Goal: Find specific page/section: Find specific page/section

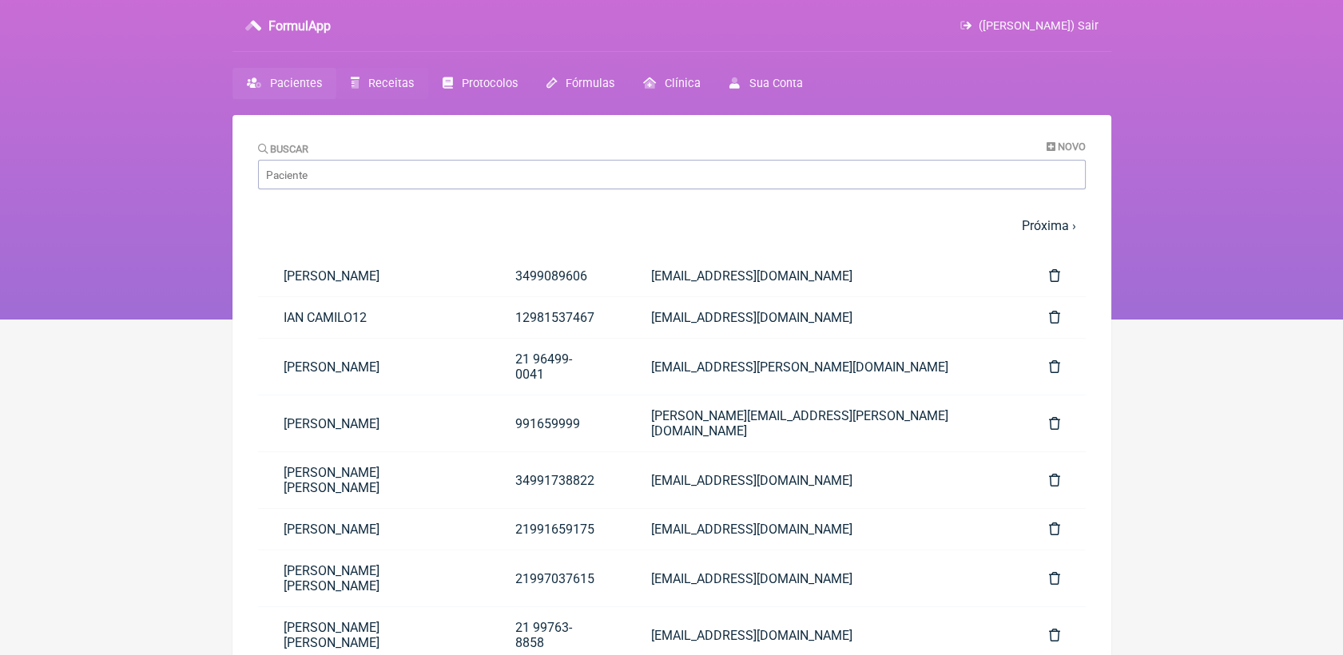
click at [396, 80] on span "Receitas" at bounding box center [391, 84] width 46 height 14
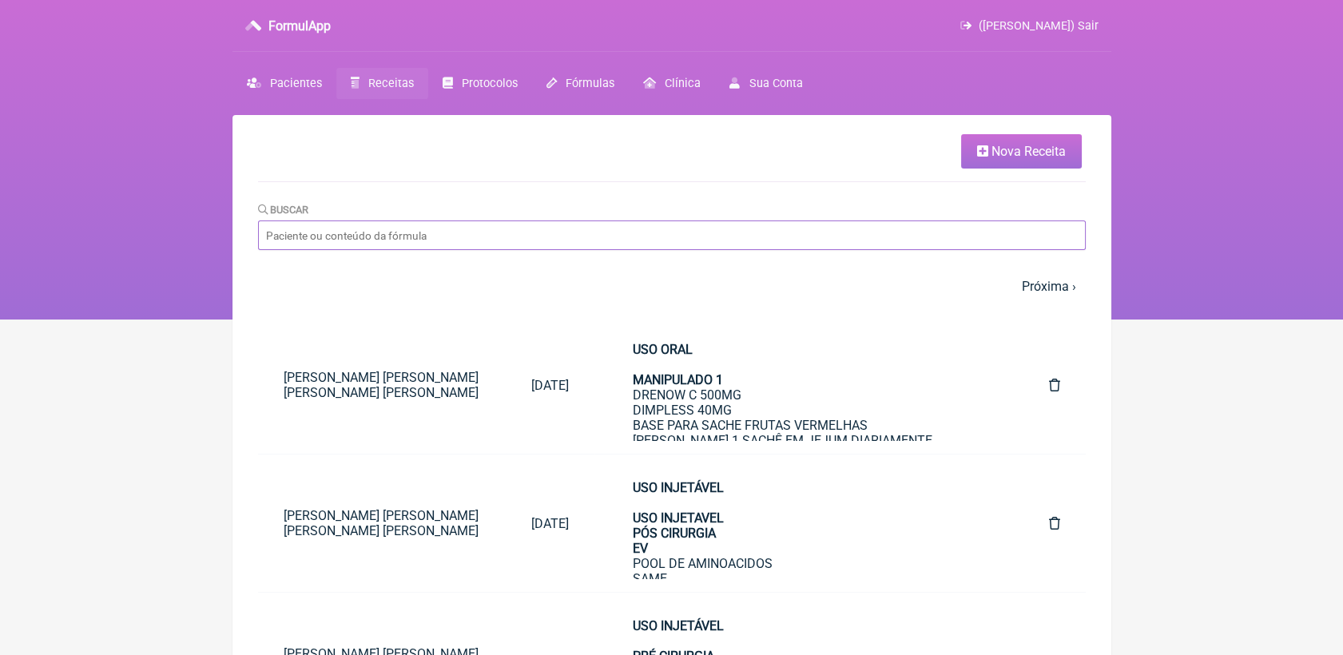
click at [494, 224] on input "Buscar" at bounding box center [672, 236] width 828 height 30
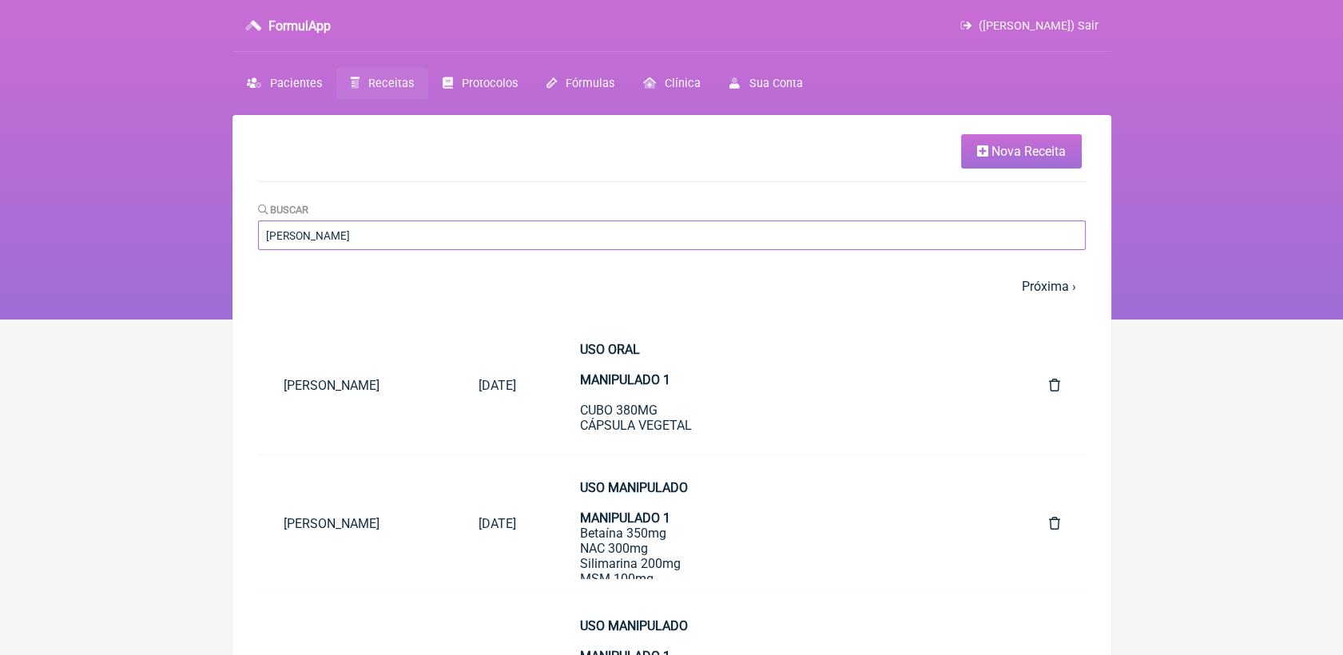
type input "[PERSON_NAME]"
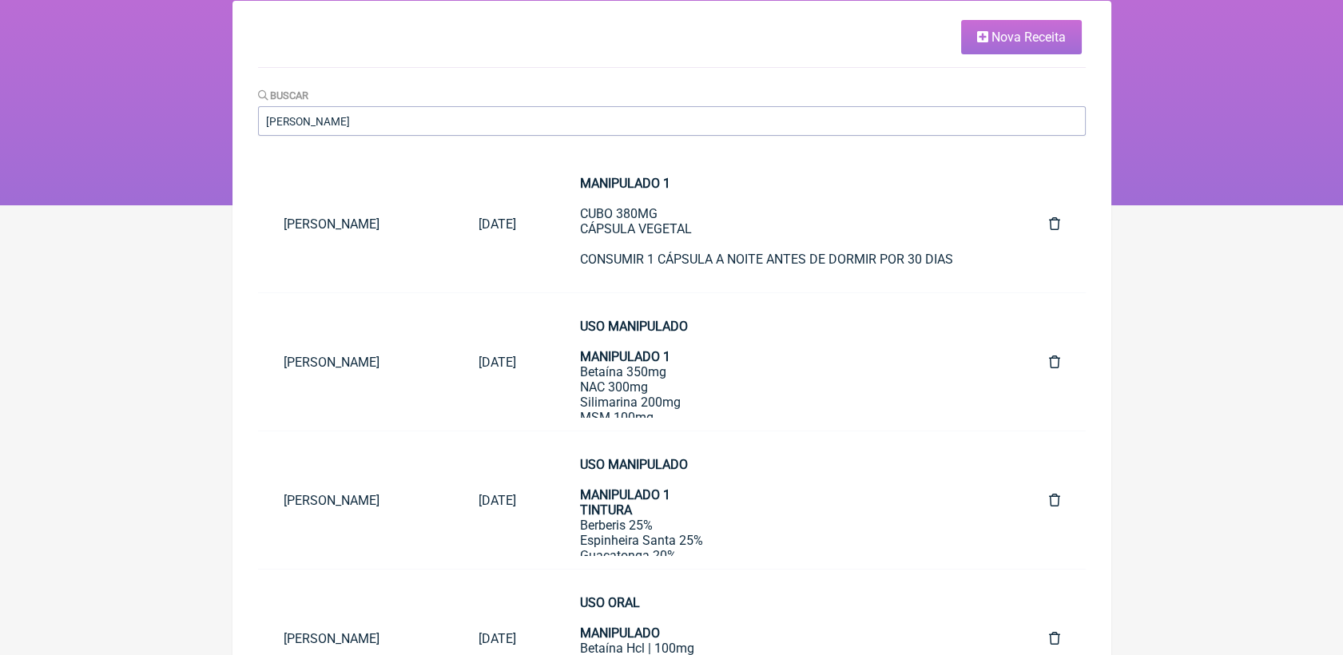
scroll to position [89, 0]
